Goal: Task Accomplishment & Management: Complete application form

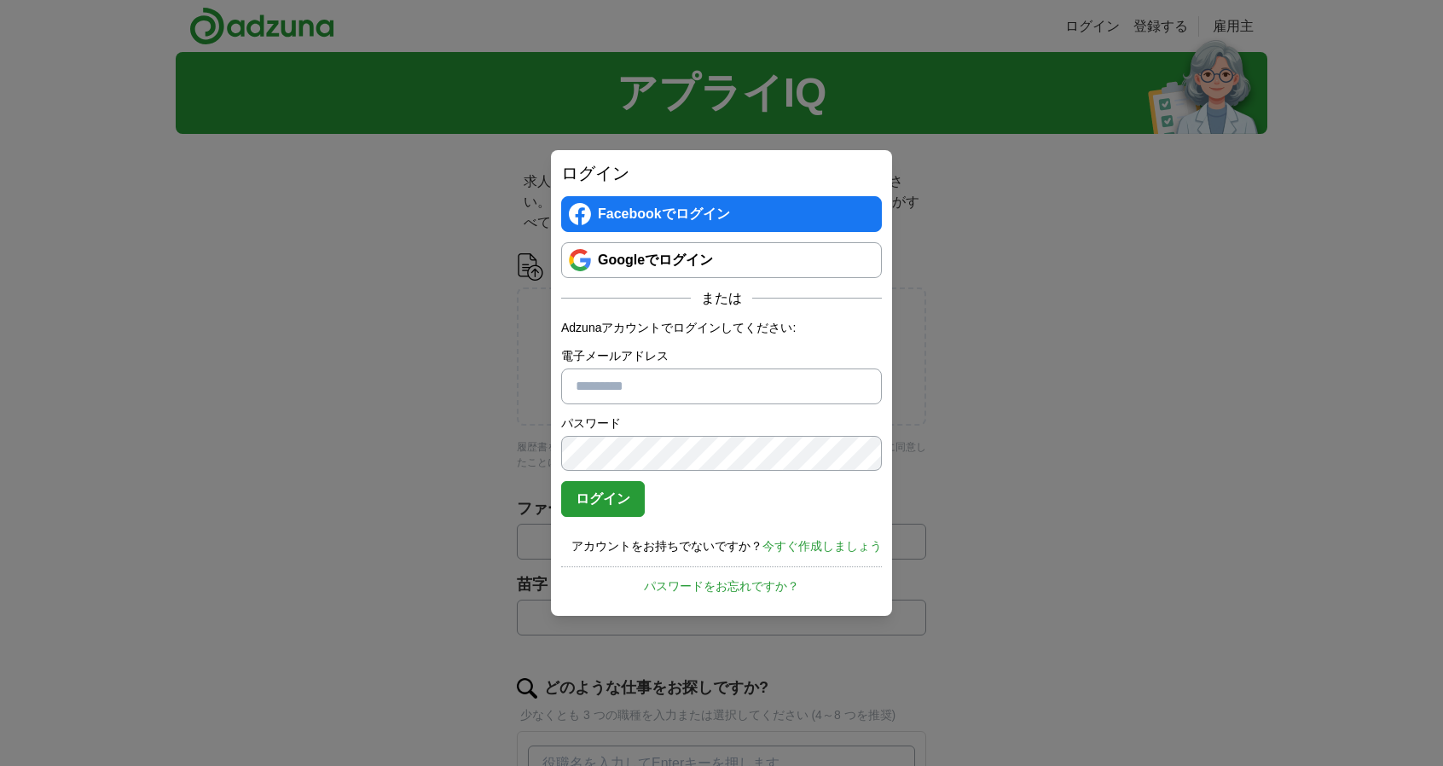
click at [380, 578] on div "ログイン Facebookでログイン Googleでログイン または Adzunaアカウントでログインしてください: 電子メールアドレス パスワード パスワー…" at bounding box center [721, 383] width 1443 height 766
click at [873, 145] on div "ログイン Facebookでログイン Googleでログイン または Adzunaアカウントでログインしてください: 電子メールアドレス パスワード パスワー…" at bounding box center [721, 383] width 1443 height 766
click at [749, 584] on font "パスワードをお忘れですか？" at bounding box center [721, 586] width 155 height 14
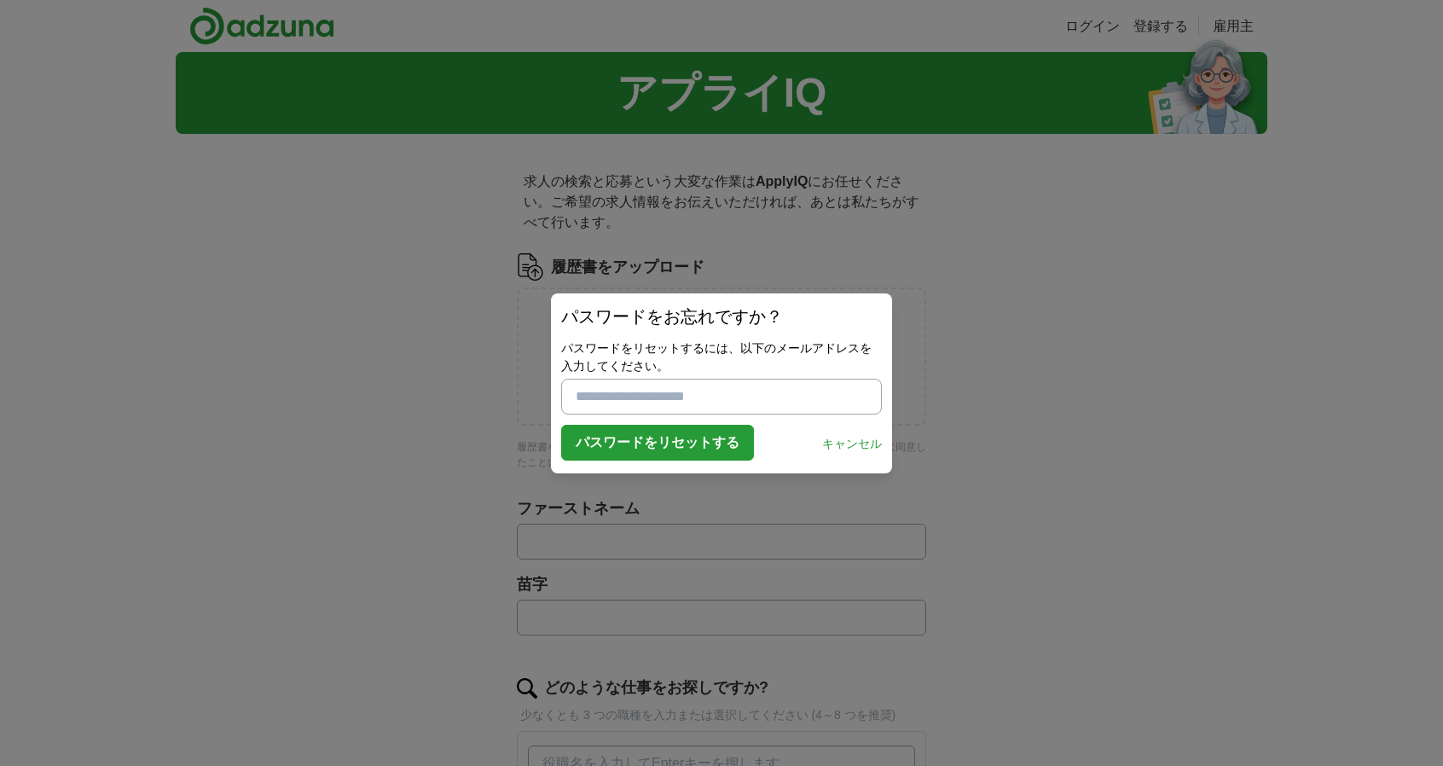
click at [861, 430] on div "パスワードをリセットする キャンセル" at bounding box center [721, 443] width 321 height 36
click at [853, 438] on font "キャンセル" at bounding box center [852, 444] width 60 height 14
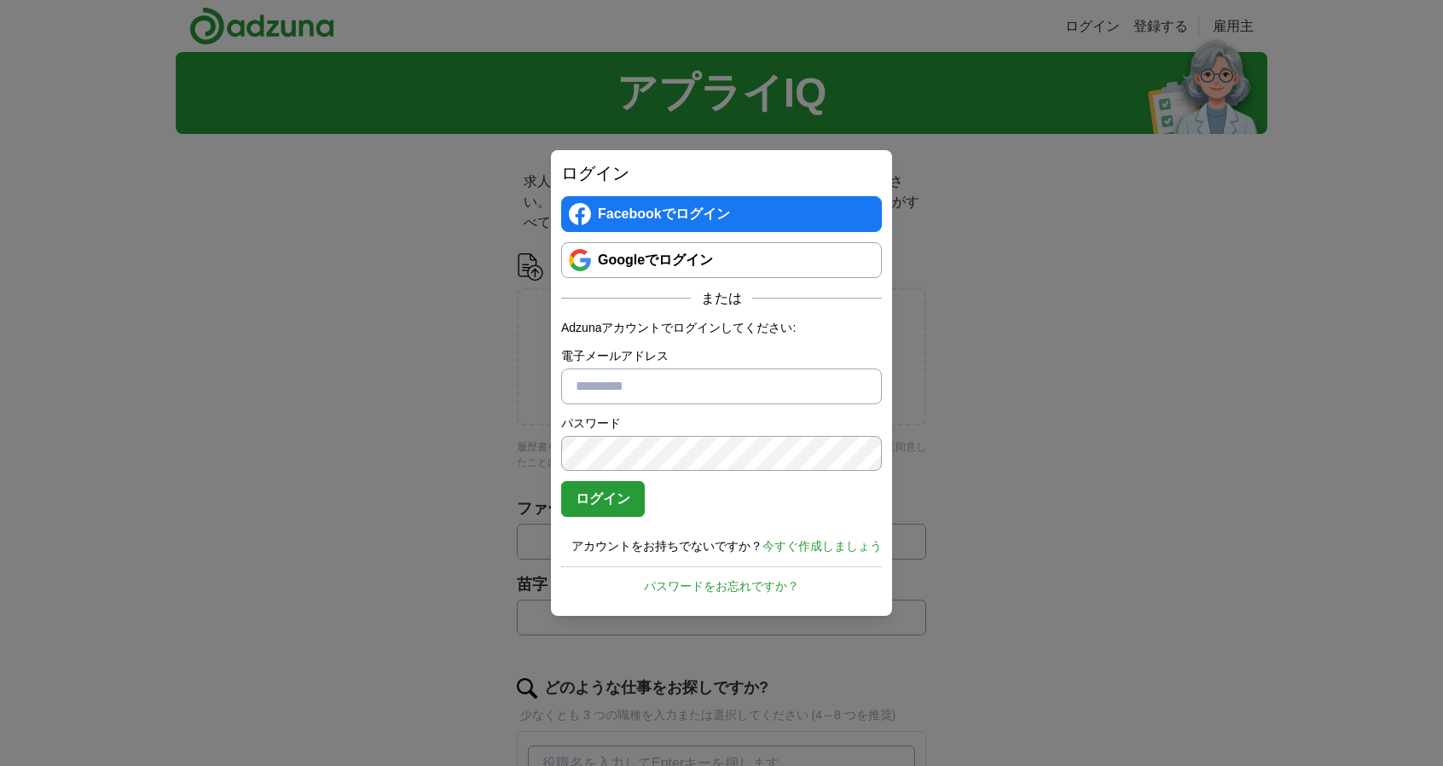
click at [813, 543] on font "今すぐ作成しましょう" at bounding box center [821, 546] width 119 height 14
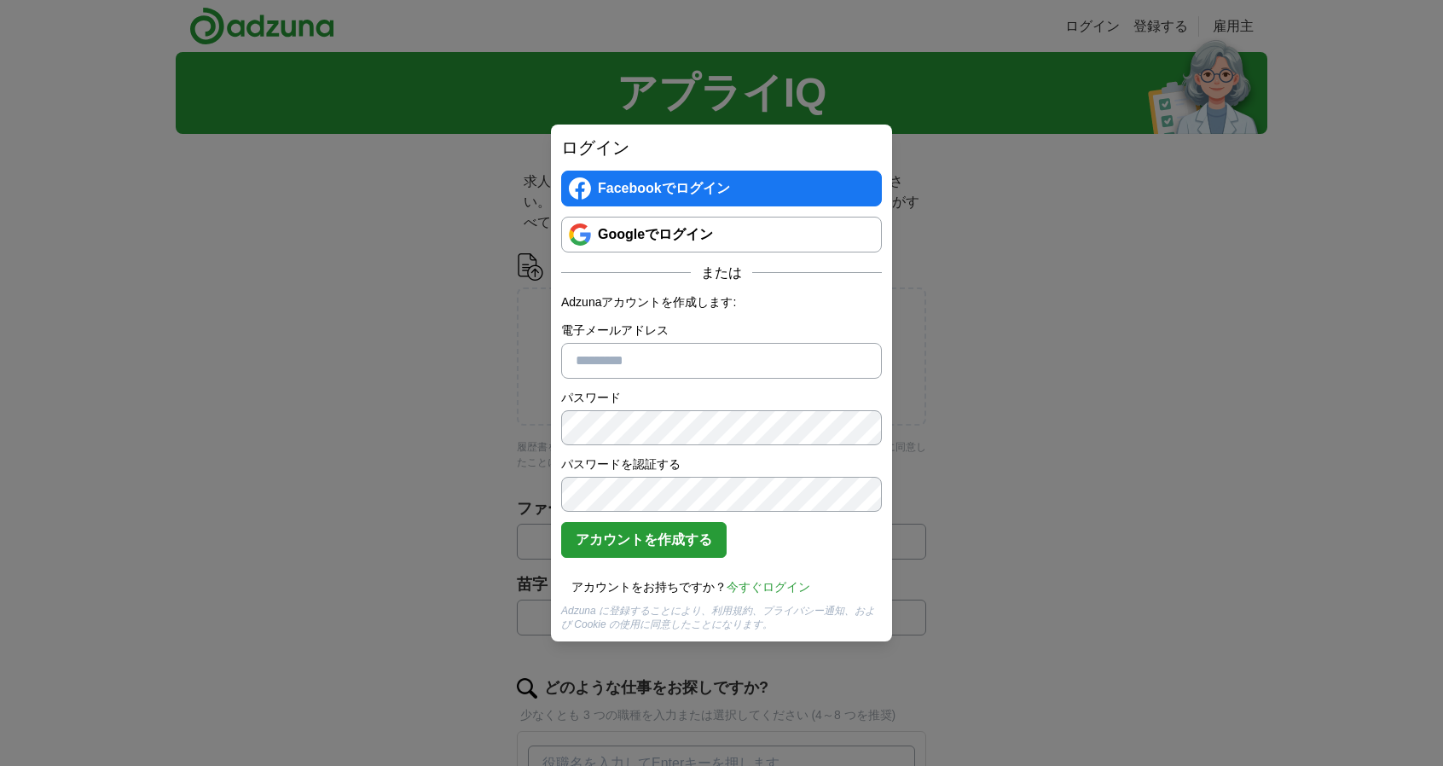
click at [421, 458] on div "ログイン Facebookでログイン Googleでログイン または Adzunaアカウントを作成します: 電子メールアドレス パスワード パスワードを認証す…" at bounding box center [721, 383] width 1443 height 766
